Goal: Task Accomplishment & Management: Complete application form

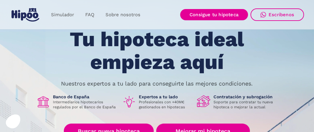
scroll to position [62, 0]
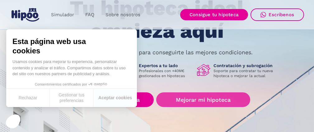
click at [197, 101] on link "Mejorar mi hipoteca" at bounding box center [203, 99] width 94 height 15
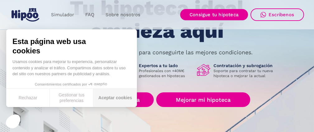
click at [109, 99] on button "Aceptar cookies" at bounding box center [115, 97] width 44 height 18
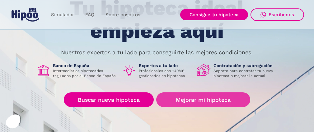
click at [200, 102] on link "Mejorar mi hipoteca" at bounding box center [203, 99] width 94 height 15
click at [220, 102] on link "Mejorar mi hipoteca" at bounding box center [203, 99] width 94 height 15
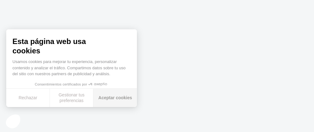
click at [108, 98] on button "Aceptar cookies" at bounding box center [115, 97] width 44 height 18
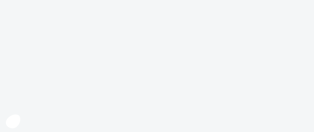
scroll to position [26, 0]
